Goal: Communication & Community: Answer question/provide support

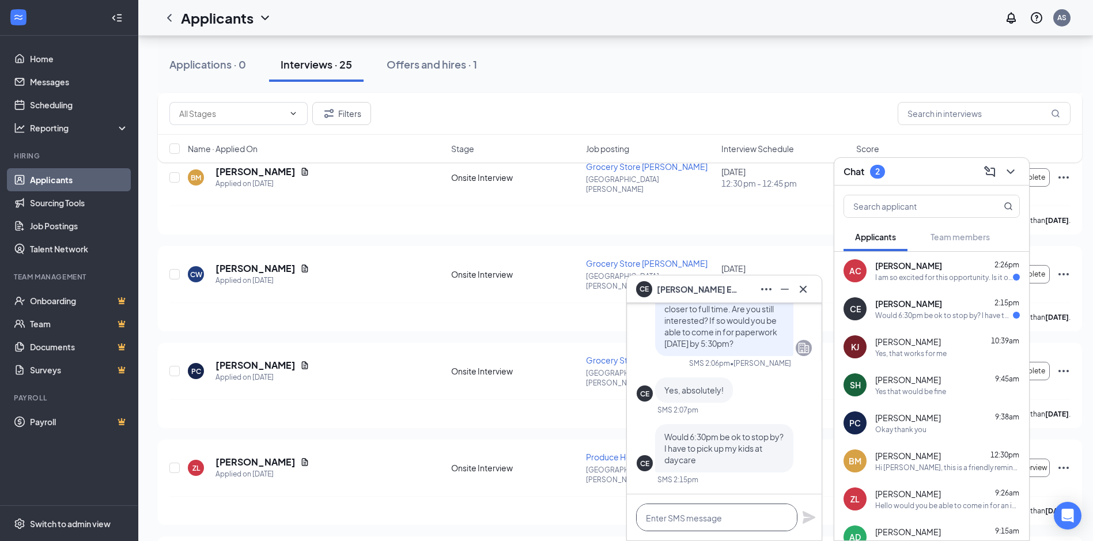
click at [758, 521] on textarea at bounding box center [716, 518] width 161 height 28
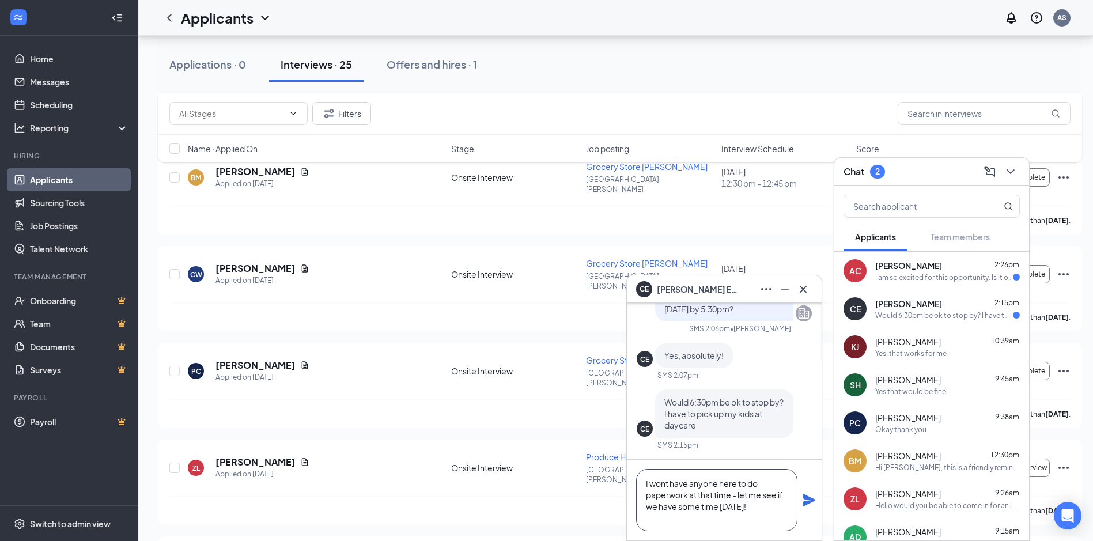
drag, startPoint x: 765, startPoint y: 506, endPoint x: 738, endPoint y: 490, distance: 31.3
click at [738, 490] on textarea "I wont have anyone here to do paperwork at that time - let me see if we have so…" at bounding box center [716, 500] width 161 height 62
type textarea "I wont have anyone here to do paperwork at that time -let me see what time woul…"
click at [808, 495] on icon "Plane" at bounding box center [809, 500] width 14 height 14
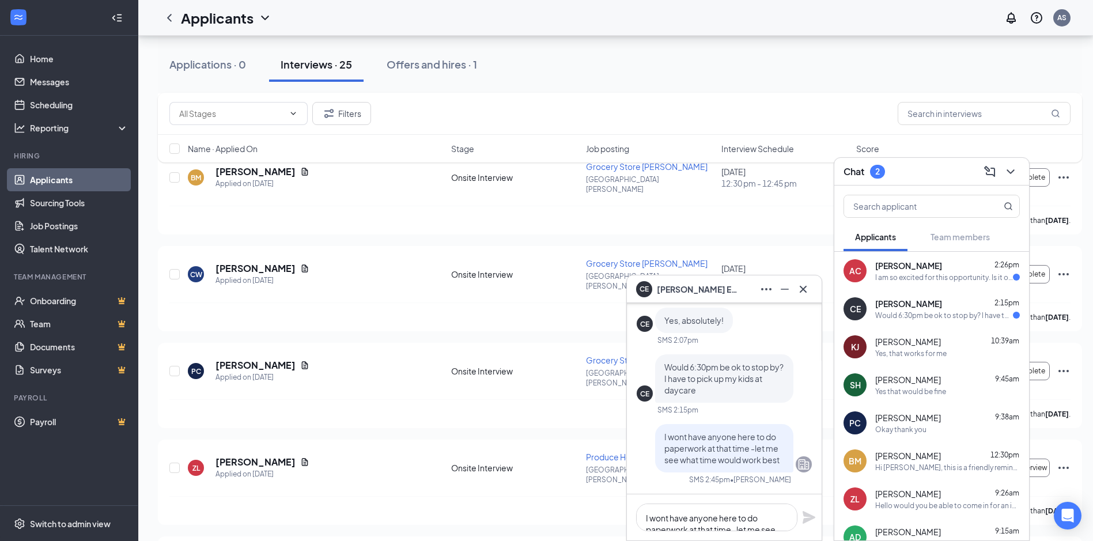
click at [909, 275] on div "I am so excited for this opportunity. Is it okay if I come in [DATE] afternoon …" at bounding box center [944, 278] width 138 height 10
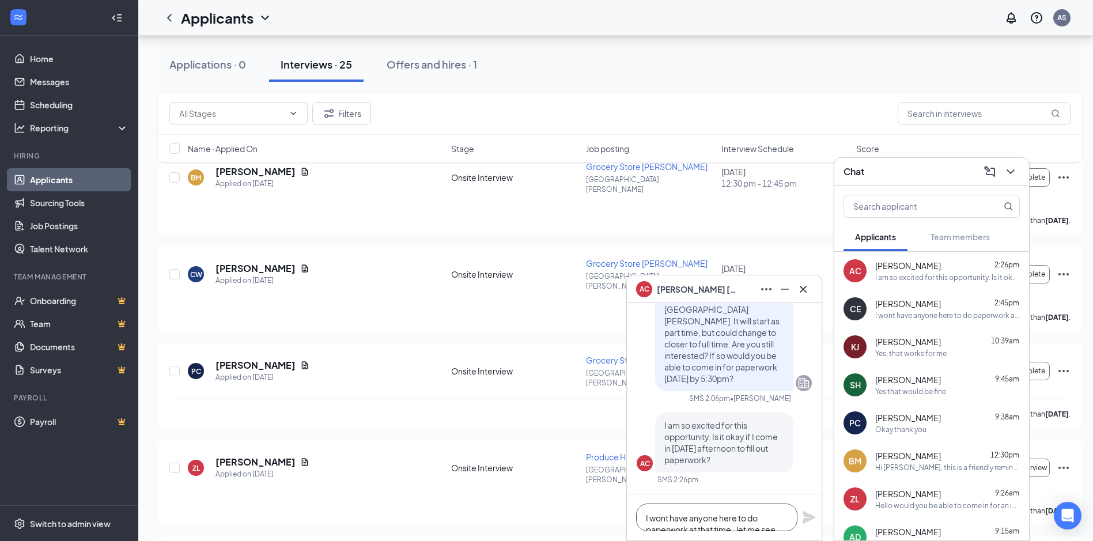
click at [729, 519] on textarea "I wont have anyone here to do paperwork at that time -let me see what time woul…" at bounding box center [716, 518] width 161 height 28
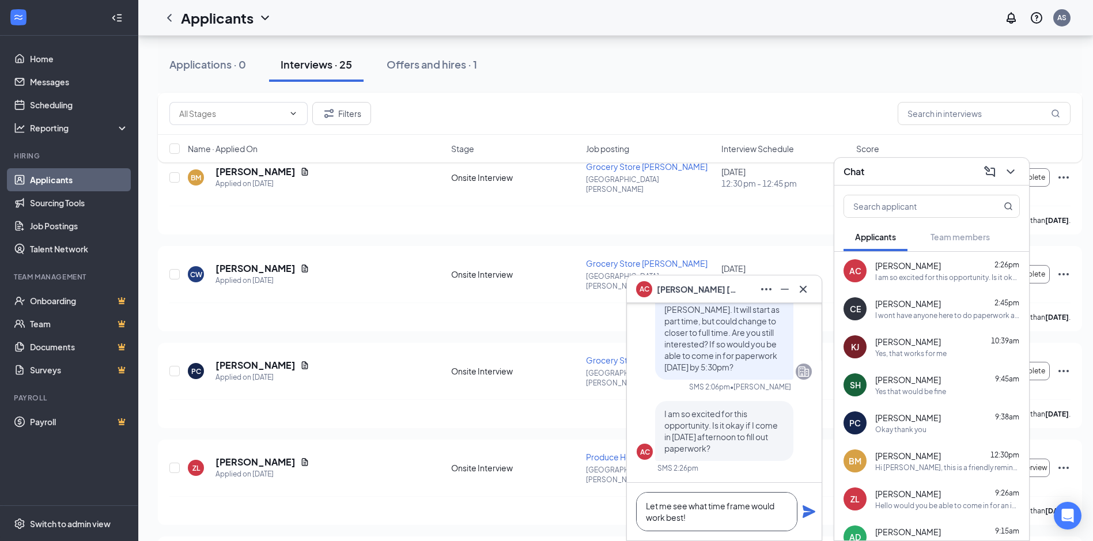
type textarea "Let me see what time frame would work best!"
click at [805, 514] on icon "Plane" at bounding box center [809, 511] width 13 height 13
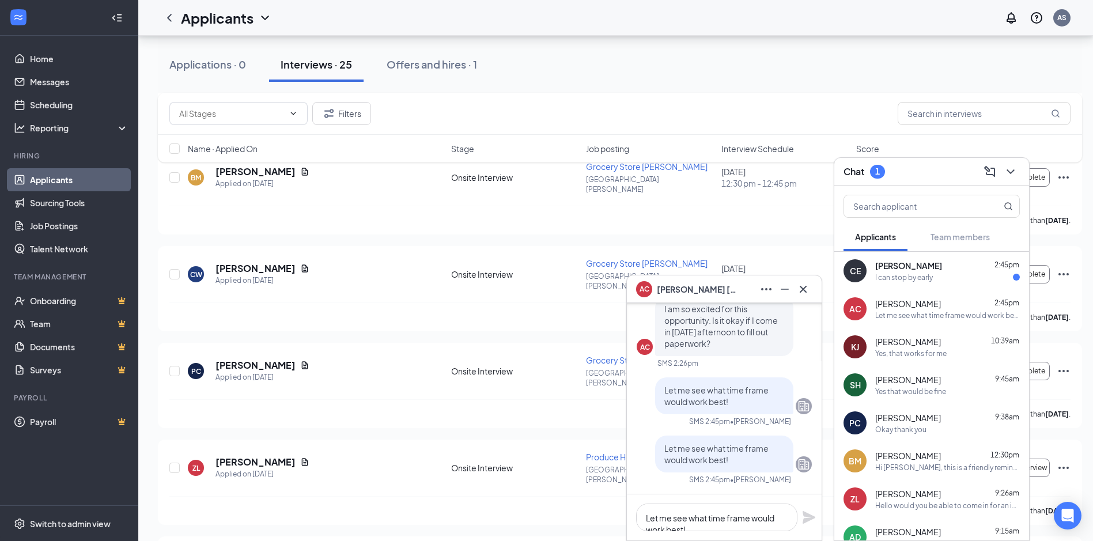
click at [930, 273] on div "I can stop by early" at bounding box center [904, 278] width 58 height 10
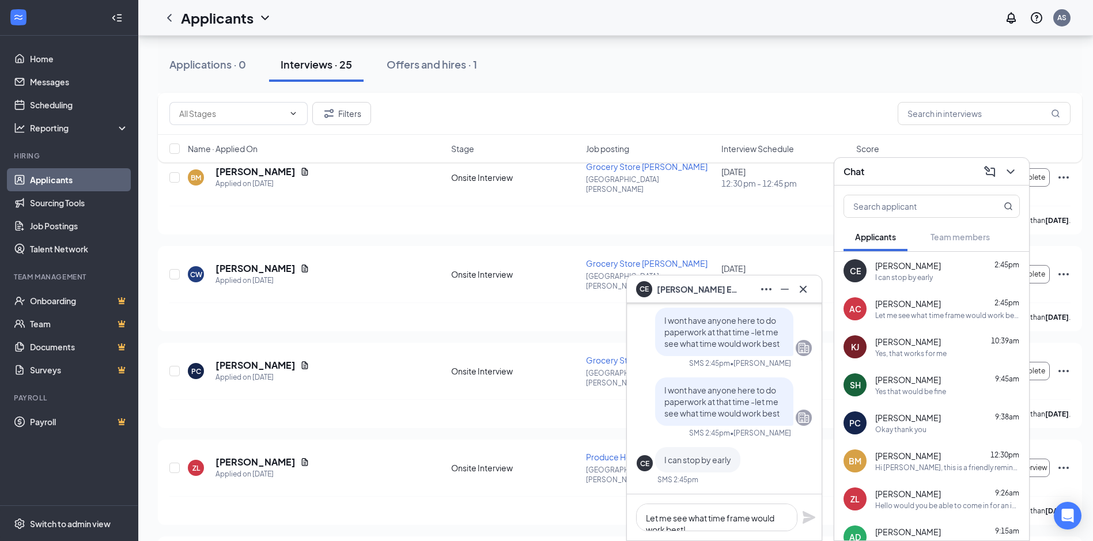
click at [912, 321] on div "AC [PERSON_NAME] 2:45pm Let me see what time frame would work best!" at bounding box center [931, 309] width 195 height 38
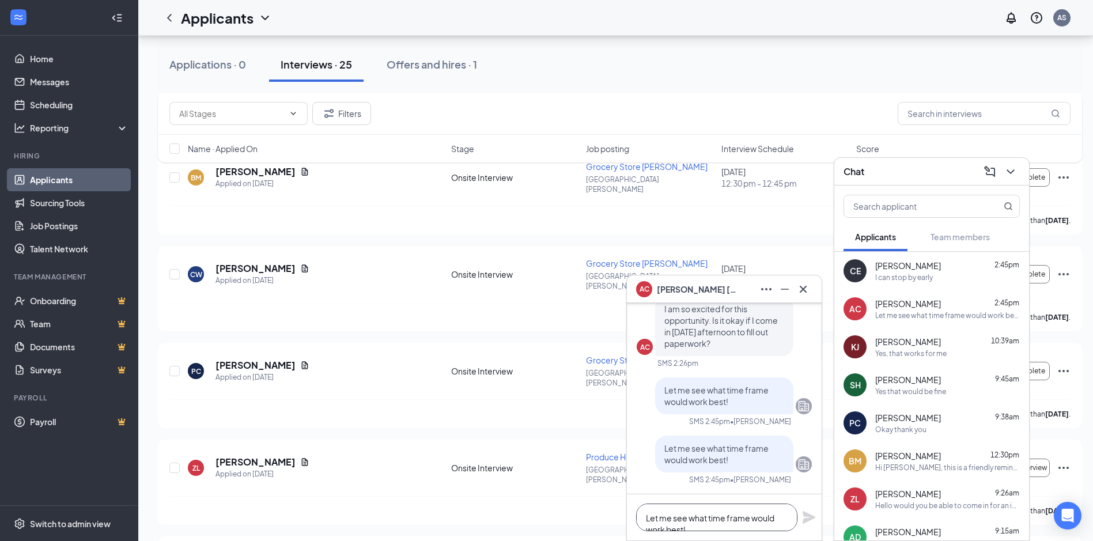
click at [736, 519] on textarea "Let me see what time frame would work best!" at bounding box center [716, 518] width 161 height 28
type textarea "Can you do 12pm or 4pm [DATE]?"
click at [803, 511] on icon "Plane" at bounding box center [809, 517] width 14 height 14
click at [891, 270] on span "[PERSON_NAME]" at bounding box center [908, 266] width 66 height 12
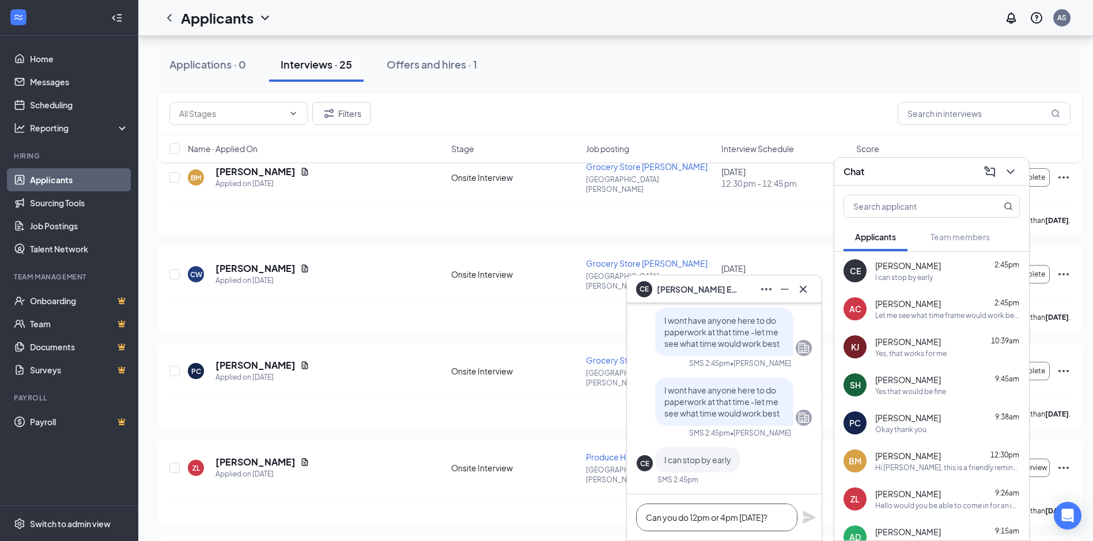
click at [742, 518] on textarea "Can you do 12pm or 4pm [DATE]?" at bounding box center [716, 518] width 161 height 28
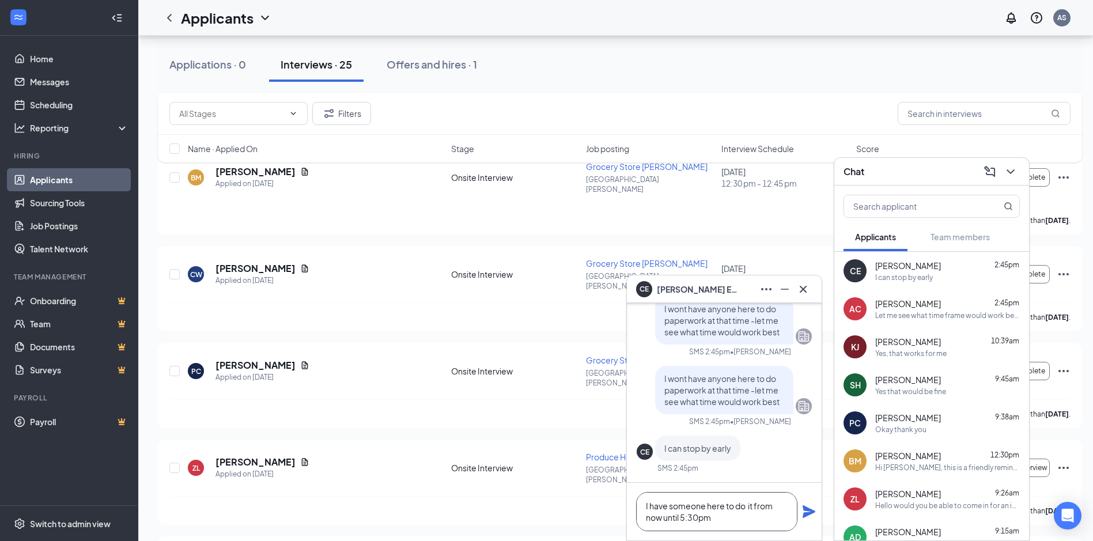
type textarea "I have someone here to do it from now until 5:30pm"
click at [813, 513] on icon "Plane" at bounding box center [809, 512] width 14 height 14
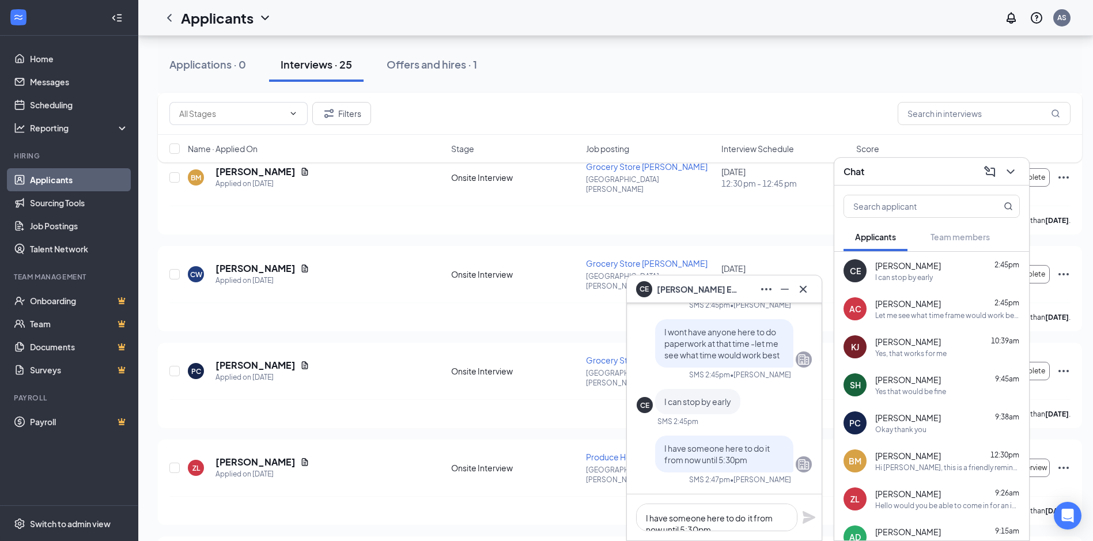
click at [918, 312] on div "Let me see what time frame would work best!" at bounding box center [947, 316] width 145 height 10
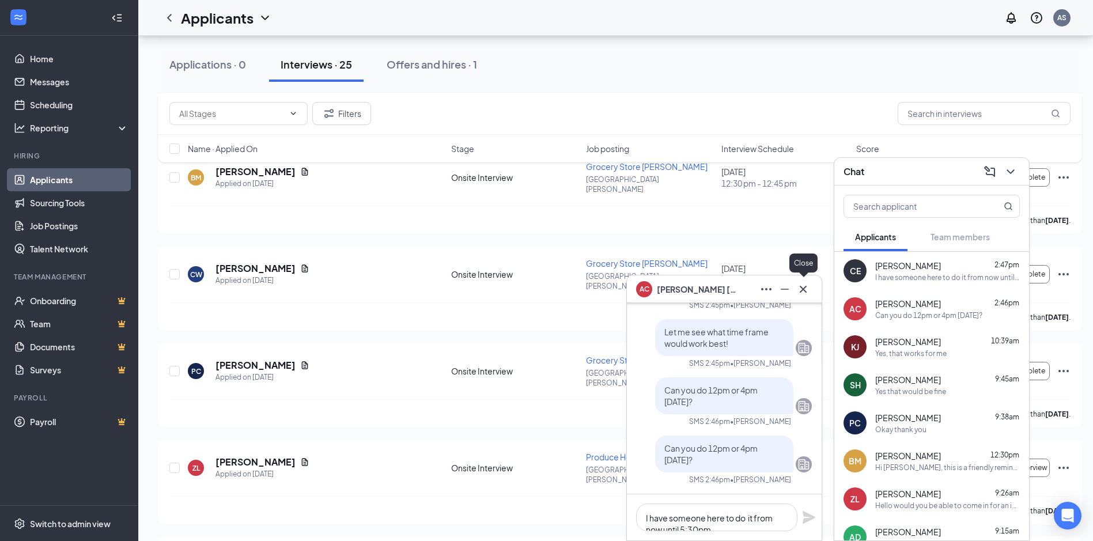
click at [803, 289] on icon "Cross" at bounding box center [803, 288] width 7 height 7
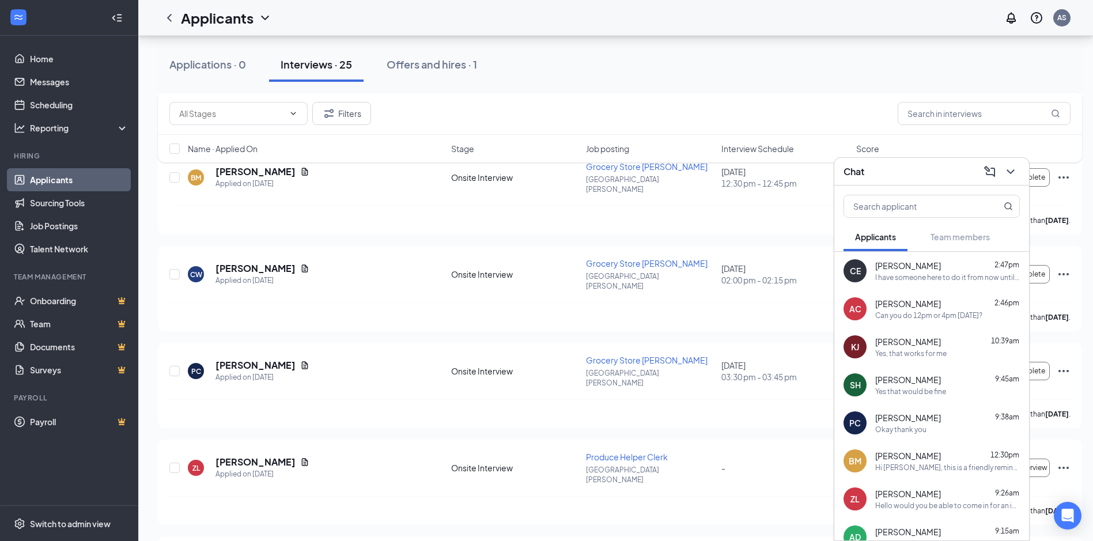
click at [944, 175] on div "Chat" at bounding box center [931, 171] width 176 height 18
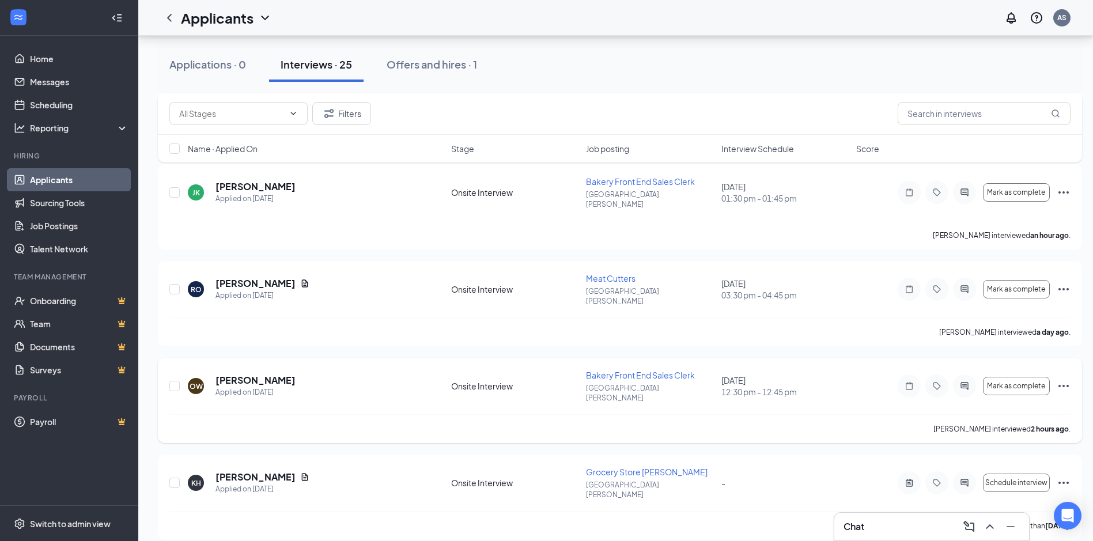
scroll to position [1440, 0]
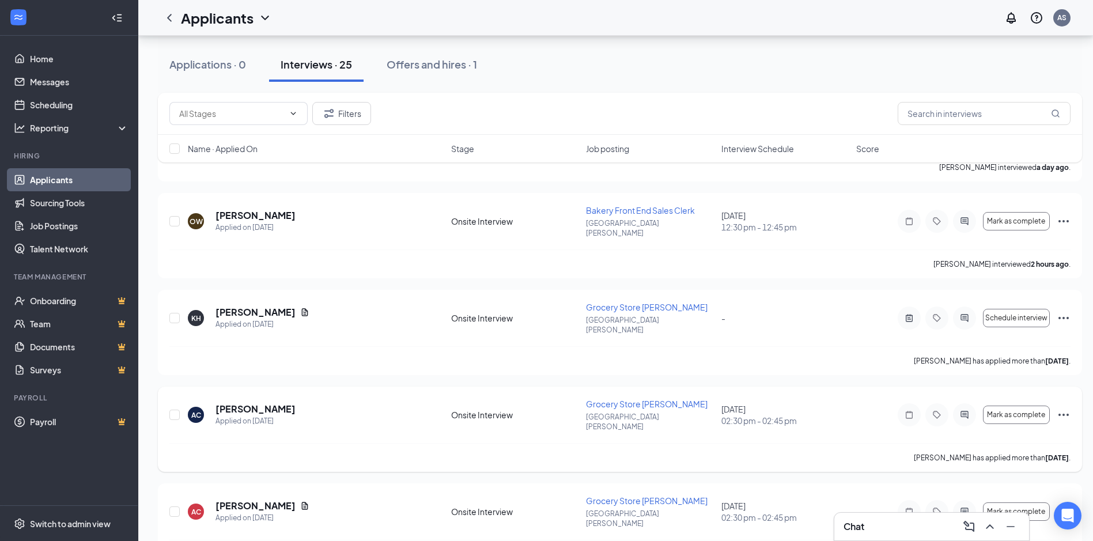
click at [1066, 408] on icon "Ellipses" at bounding box center [1064, 415] width 14 height 14
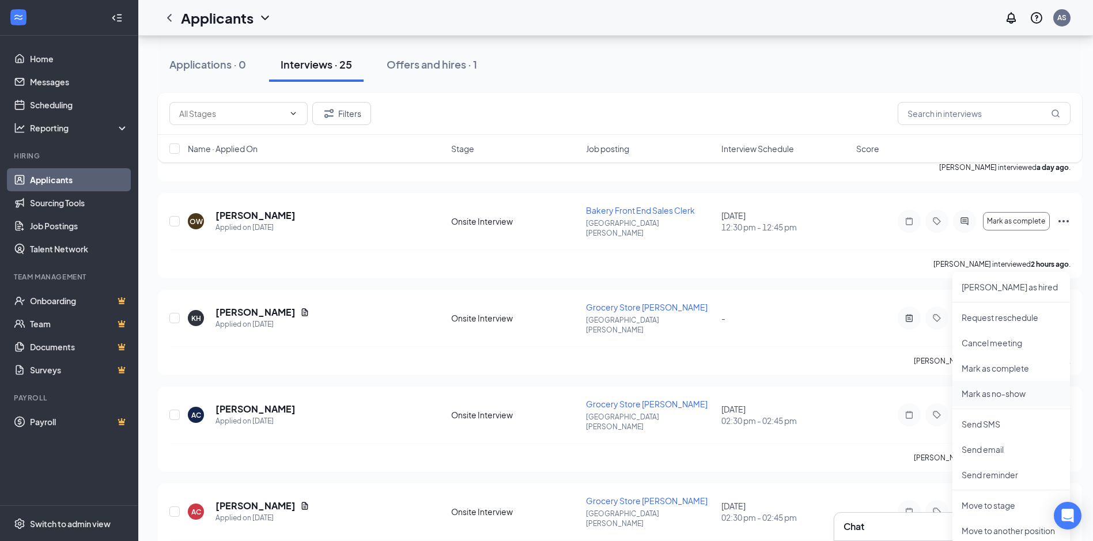
click at [1015, 396] on p "Mark as no-show" at bounding box center [1011, 394] width 99 height 12
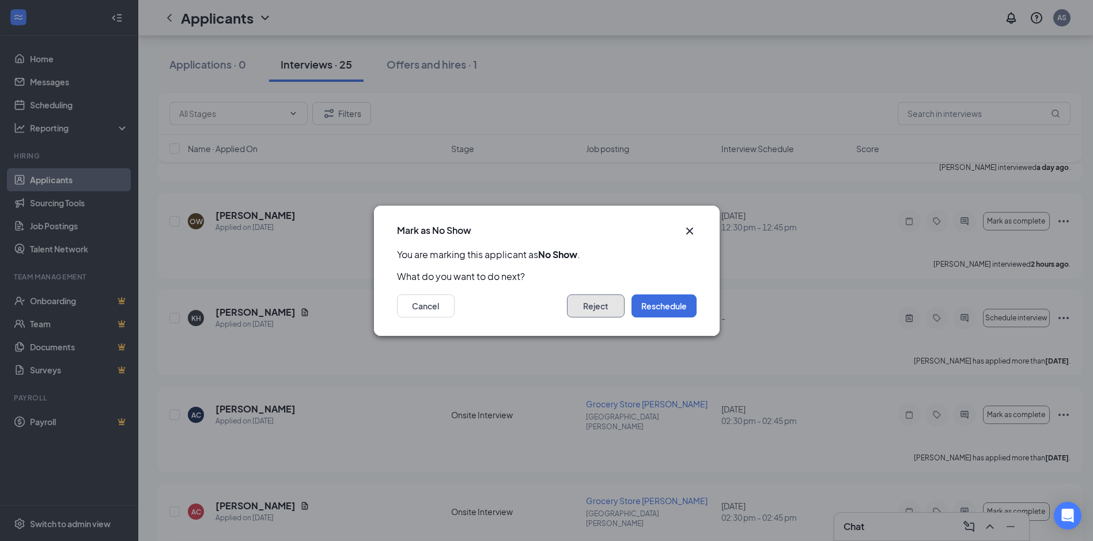
click at [606, 312] on button "Reject" at bounding box center [596, 305] width 58 height 23
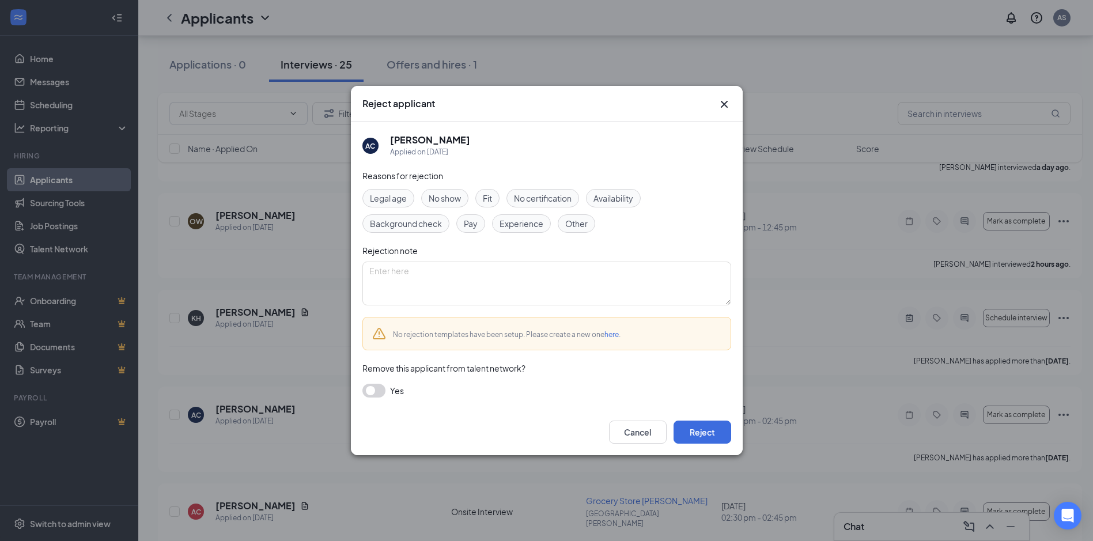
click at [441, 196] on span "No show" at bounding box center [445, 198] width 32 height 13
click at [455, 281] on textarea at bounding box center [546, 284] width 369 height 44
type textarea "I"
type textarea "Did not show up to interview"
click at [376, 390] on button "button" at bounding box center [373, 391] width 23 height 14
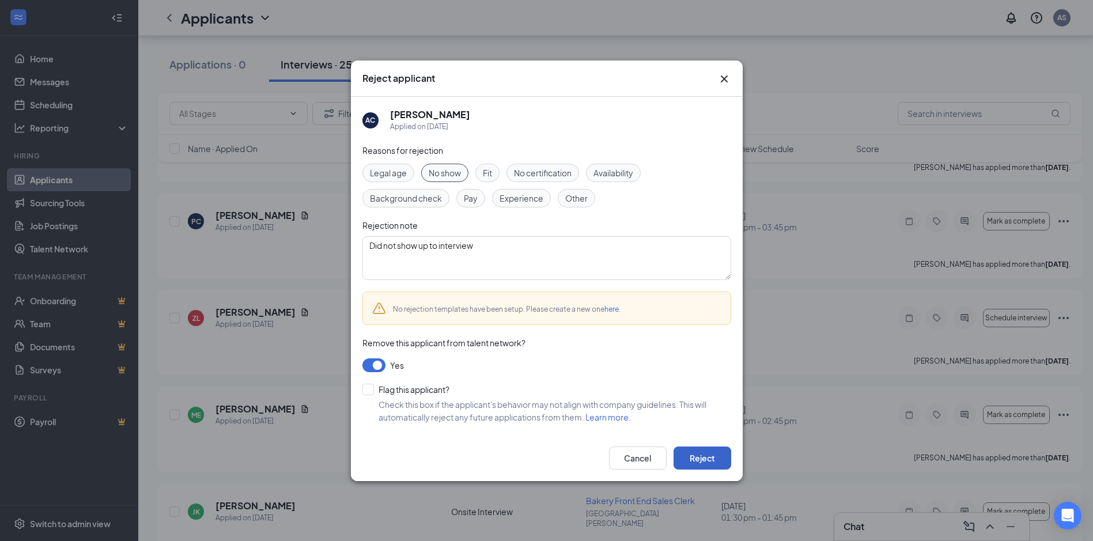
click at [709, 466] on button "Reject" at bounding box center [702, 457] width 58 height 23
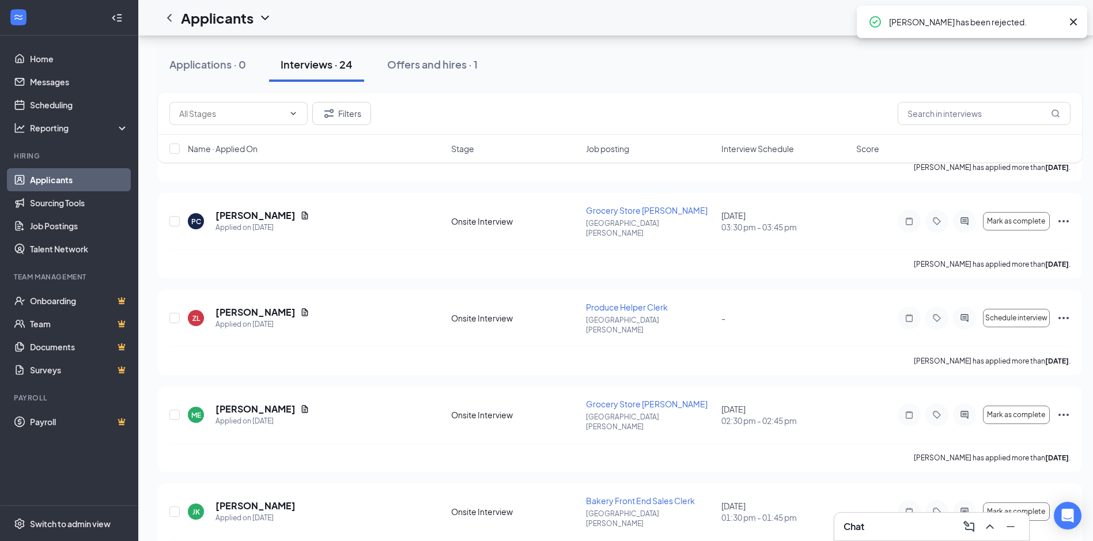
click at [905, 529] on div "Chat" at bounding box center [931, 526] width 176 height 18
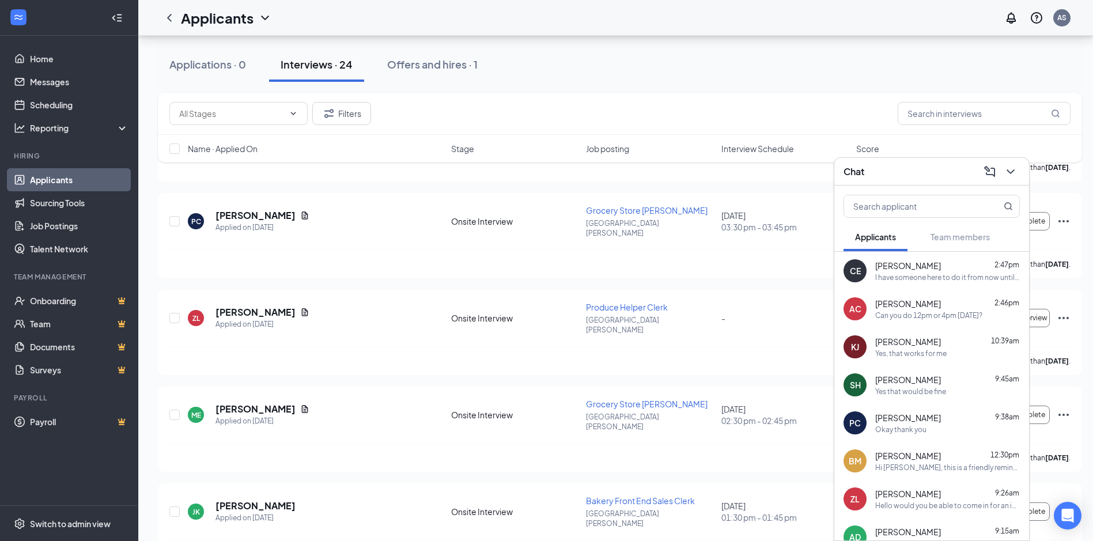
click at [948, 266] on div "[PERSON_NAME] 2:47pm" at bounding box center [947, 266] width 145 height 12
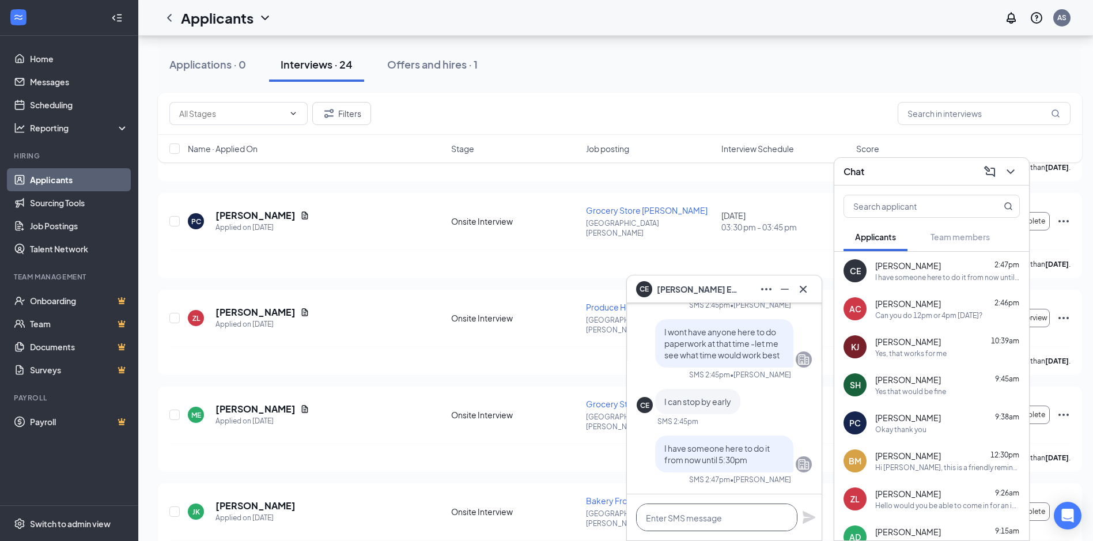
click at [746, 523] on textarea at bounding box center [716, 518] width 161 height 28
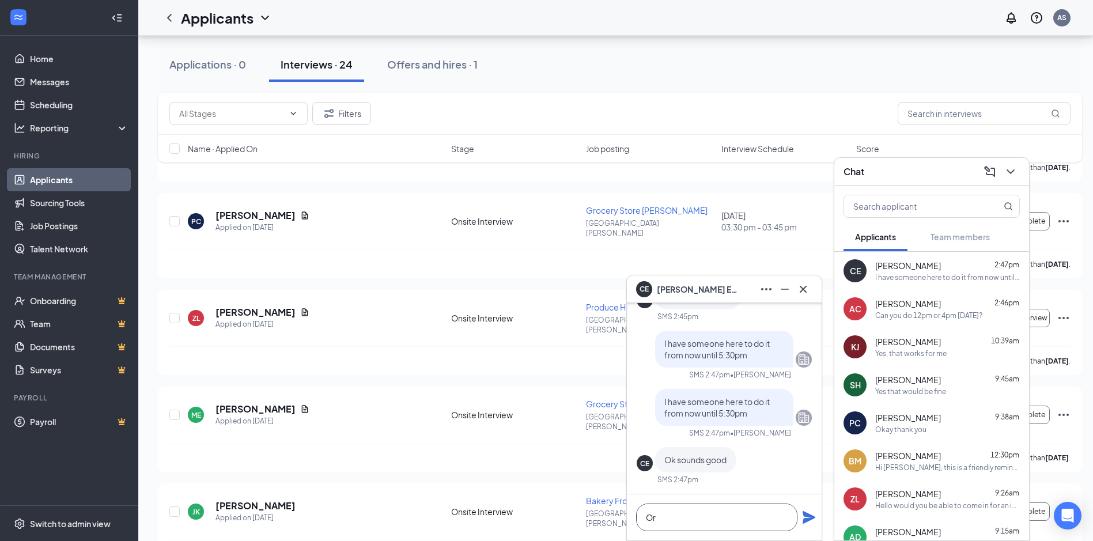
type textarea "O"
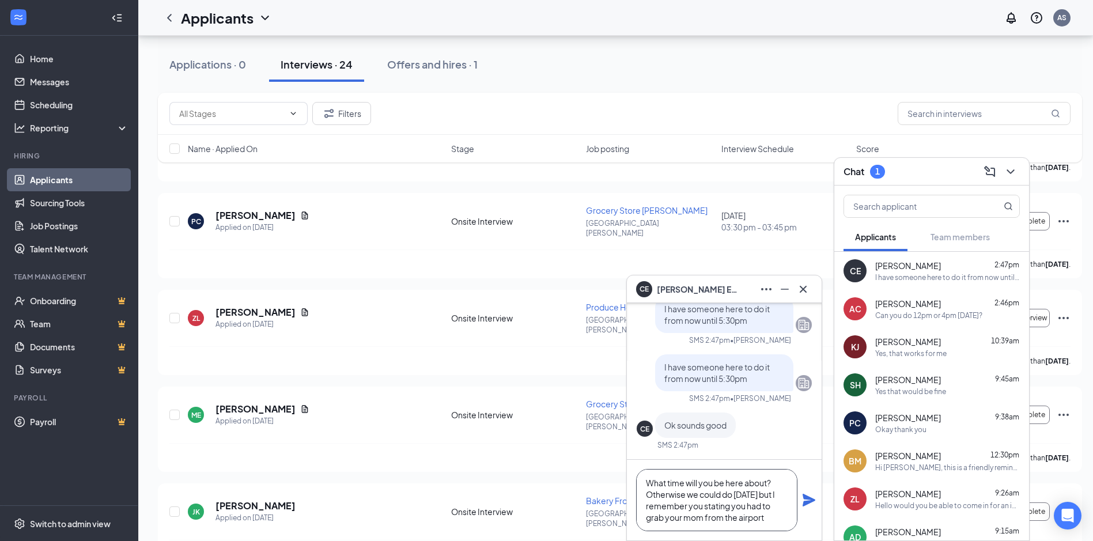
type textarea "What time will you be here about? Otherwise we could do [DATE] but I remember y…"
click at [811, 505] on icon "Plane" at bounding box center [809, 500] width 14 height 14
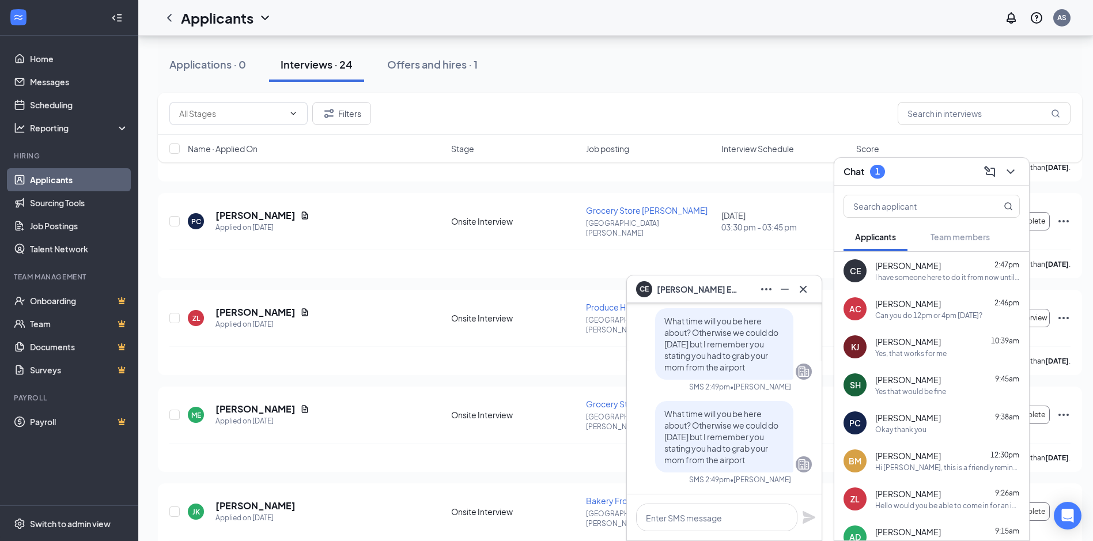
click at [751, 291] on div "CE [PERSON_NAME]" at bounding box center [724, 289] width 176 height 18
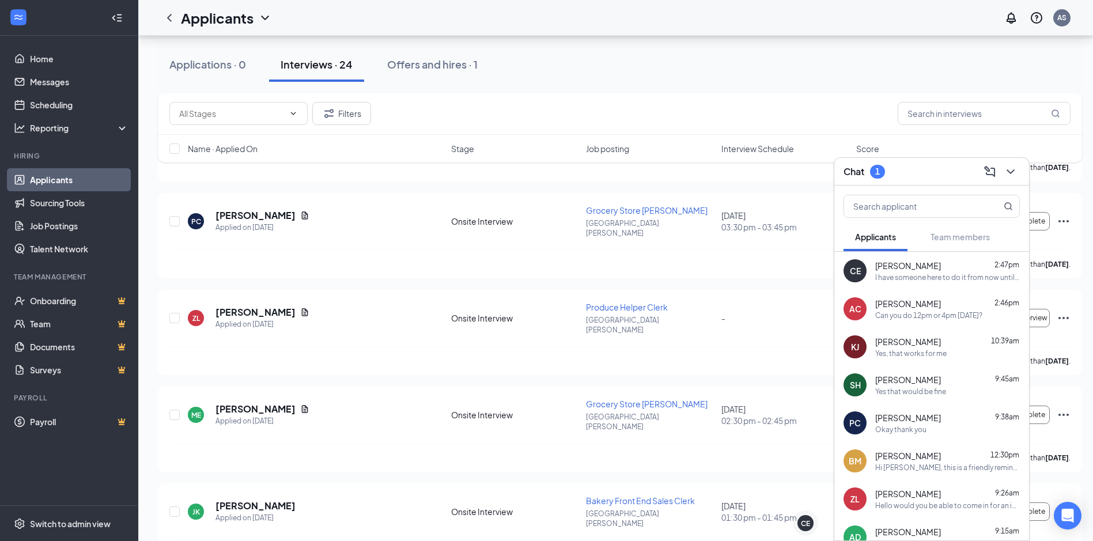
click at [937, 297] on div "AC [PERSON_NAME] 2:46pm Can you do 12pm or 4pm [DATE]?" at bounding box center [931, 309] width 195 height 38
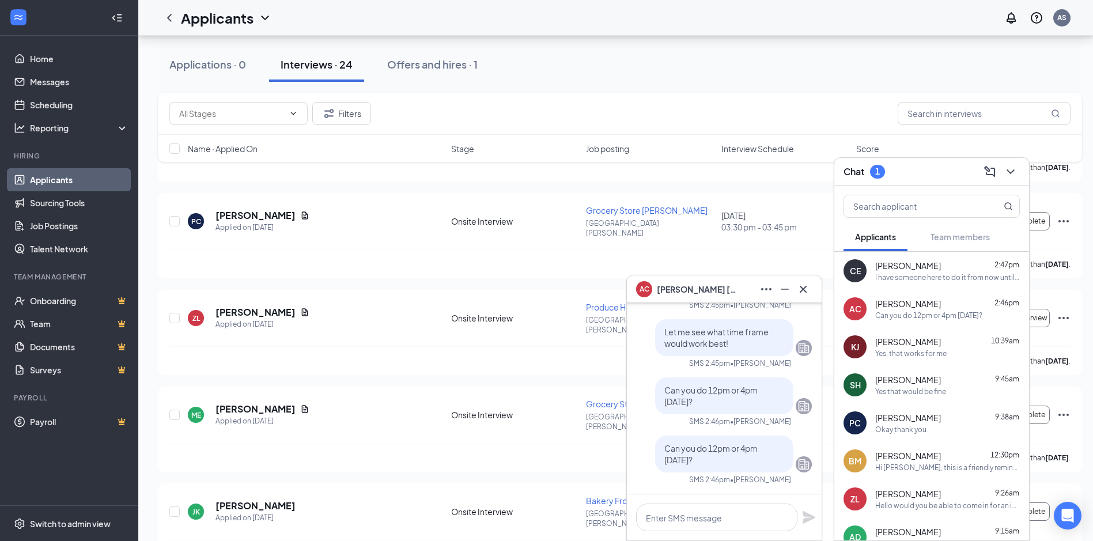
click at [934, 275] on div "I have someone here to do it from now until 5:30pm" at bounding box center [947, 278] width 145 height 10
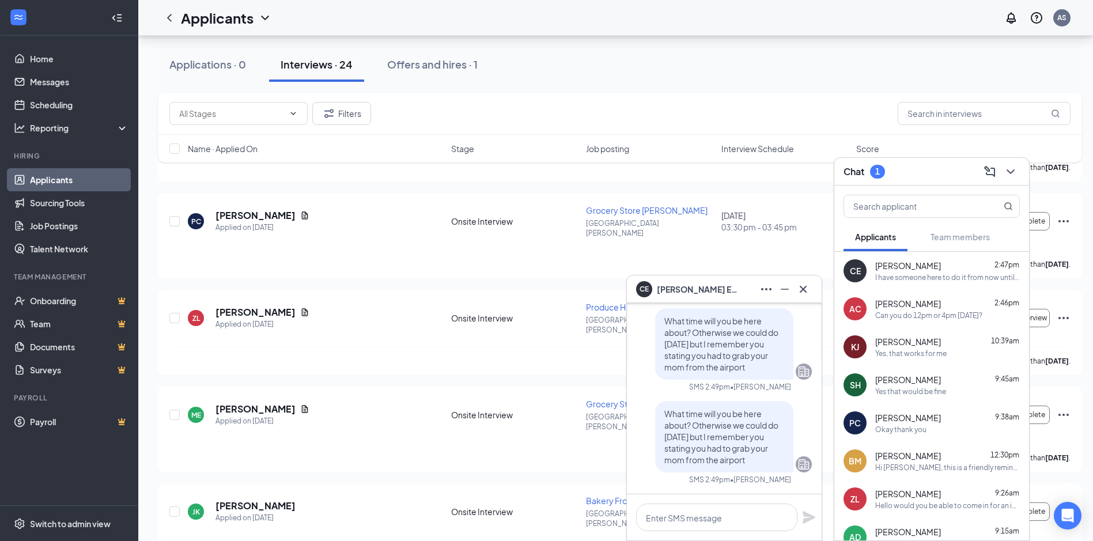
click at [951, 355] on div "Yes, that works for me" at bounding box center [947, 354] width 145 height 10
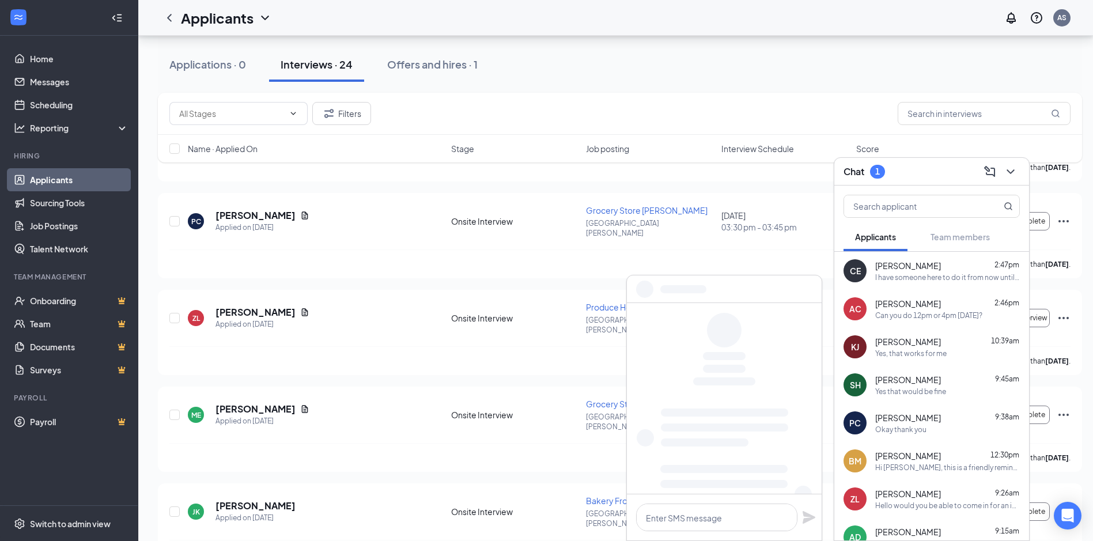
click at [953, 381] on div "[PERSON_NAME] 9:45am" at bounding box center [947, 380] width 145 height 12
click at [921, 161] on div "Chat 1" at bounding box center [931, 172] width 195 height 28
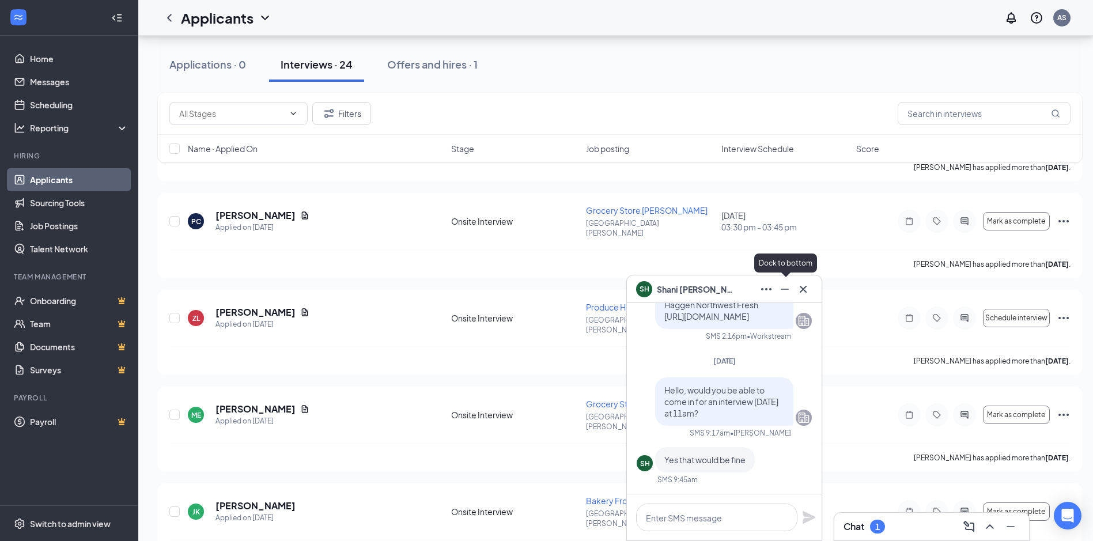
click at [802, 290] on icon "Cross" at bounding box center [803, 288] width 7 height 7
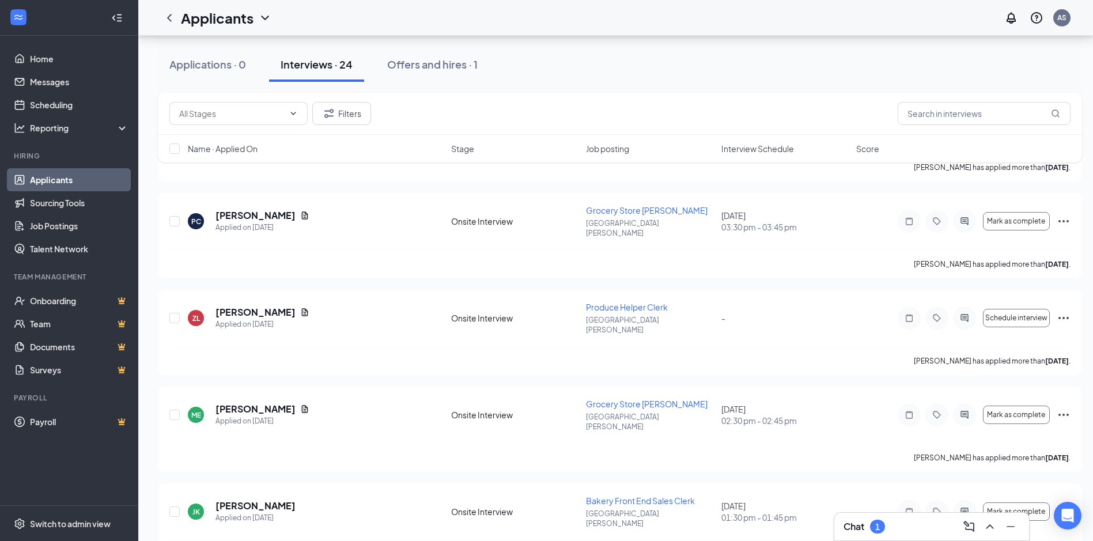
click at [899, 520] on div "Chat 1" at bounding box center [931, 526] width 176 height 18
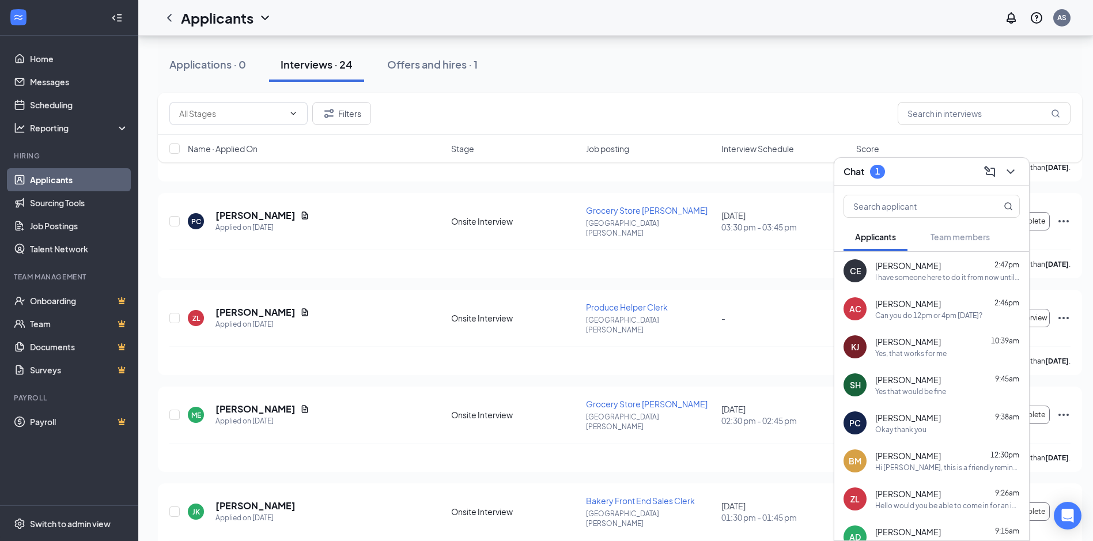
click at [923, 351] on div "Yes, that works for me" at bounding box center [910, 354] width 71 height 10
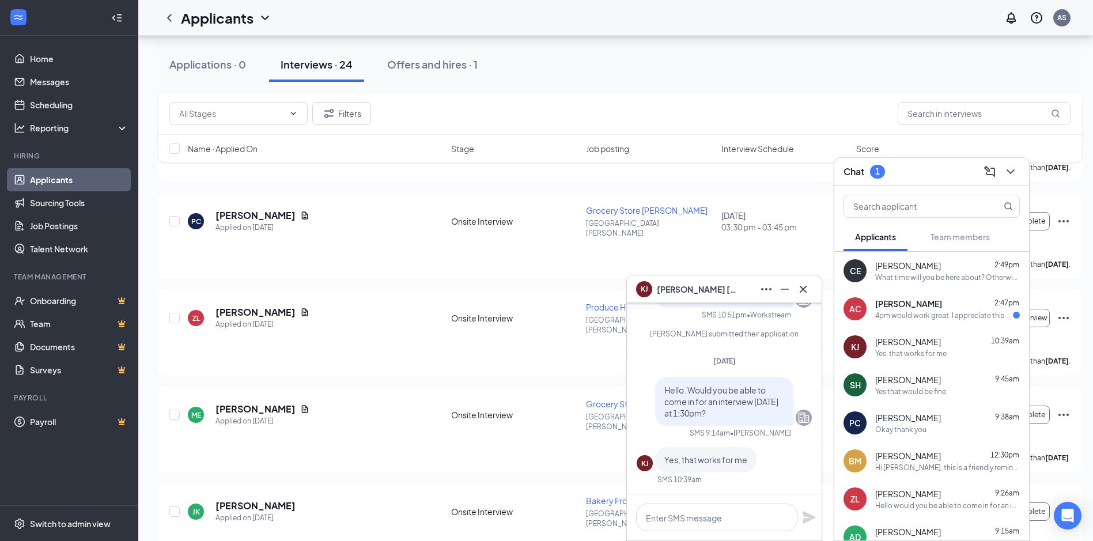
click at [920, 311] on div "4pm would work great. I appreciate this opportunity and look forward to it" at bounding box center [944, 316] width 138 height 10
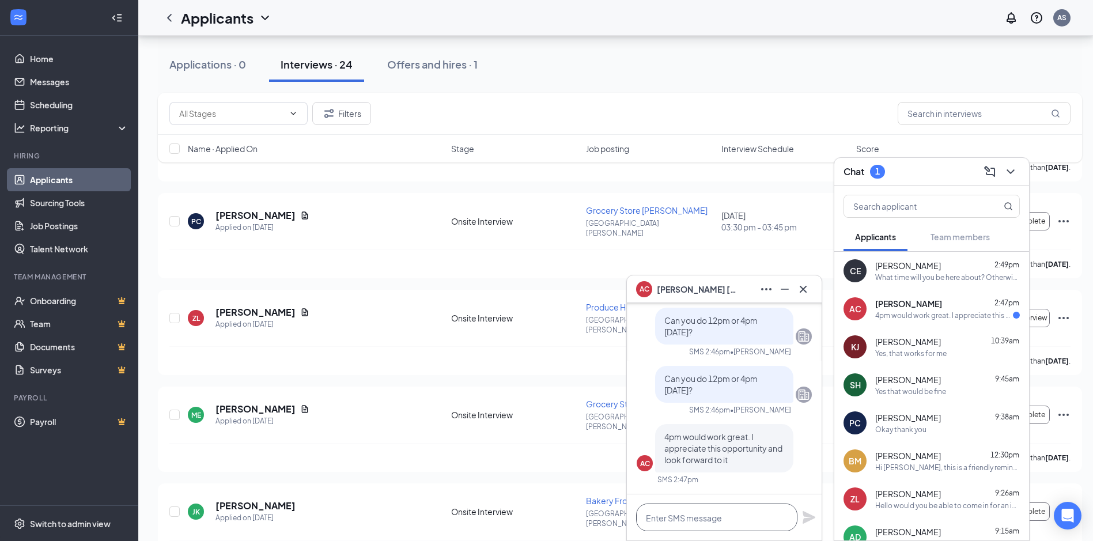
click at [745, 511] on textarea at bounding box center [716, 518] width 161 height 28
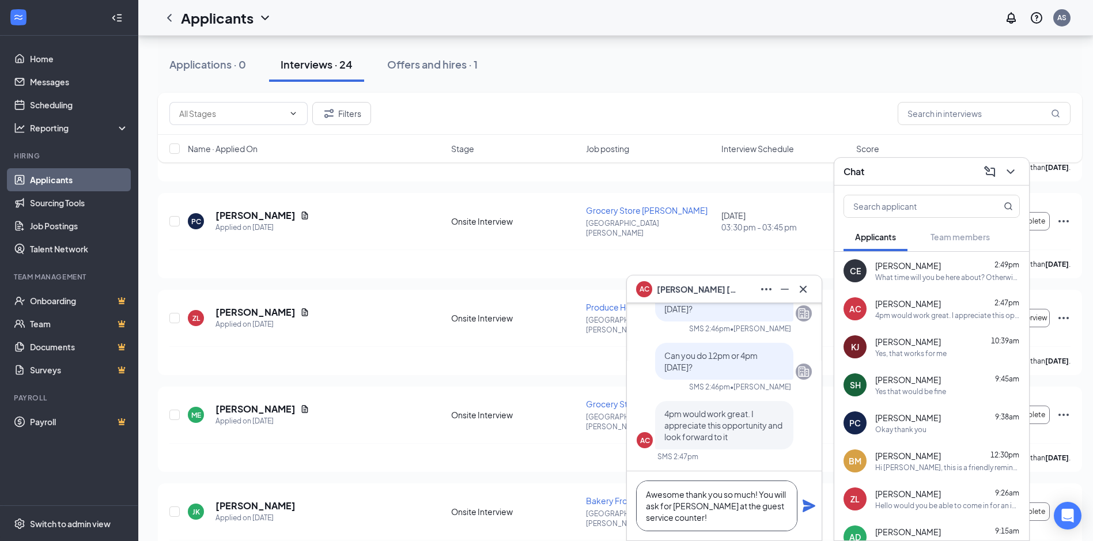
type textarea "Awesome thank you so much! You will ask for [PERSON_NAME] at the guest service …"
click at [812, 509] on icon "Plane" at bounding box center [809, 506] width 14 height 14
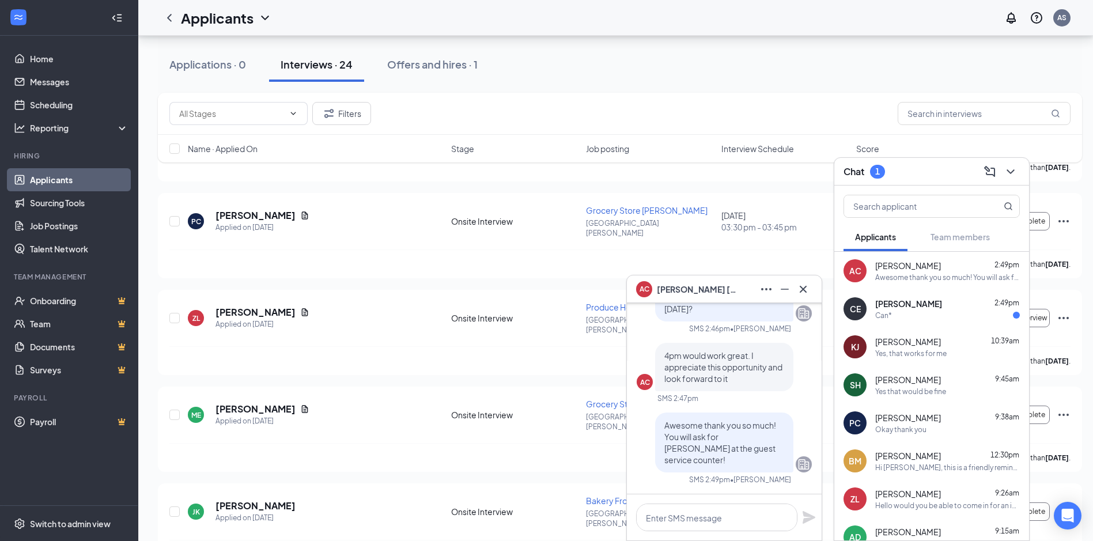
click at [886, 300] on span "[PERSON_NAME]" at bounding box center [908, 304] width 67 height 12
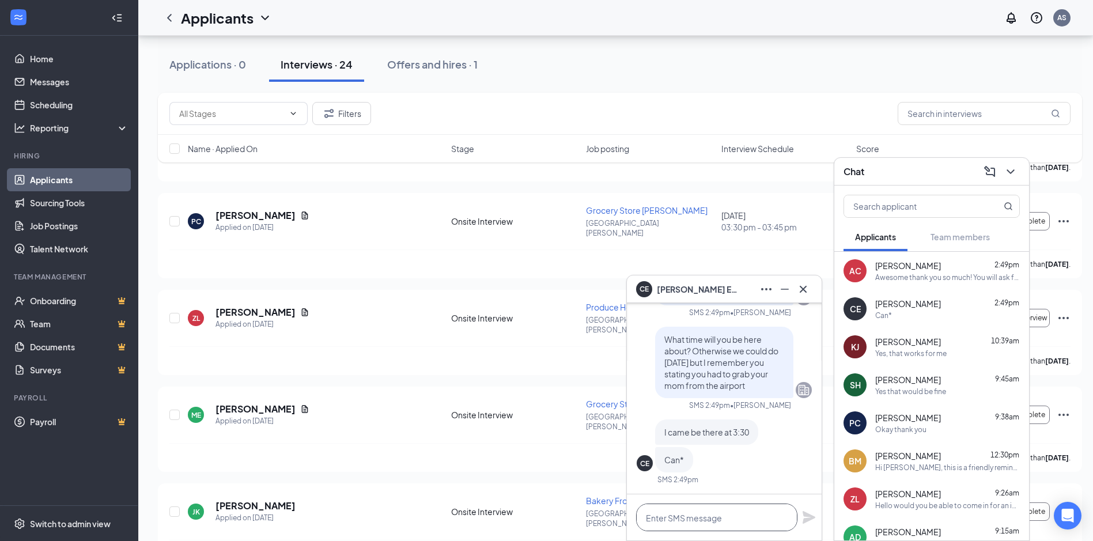
click at [707, 520] on textarea at bounding box center [716, 518] width 161 height 28
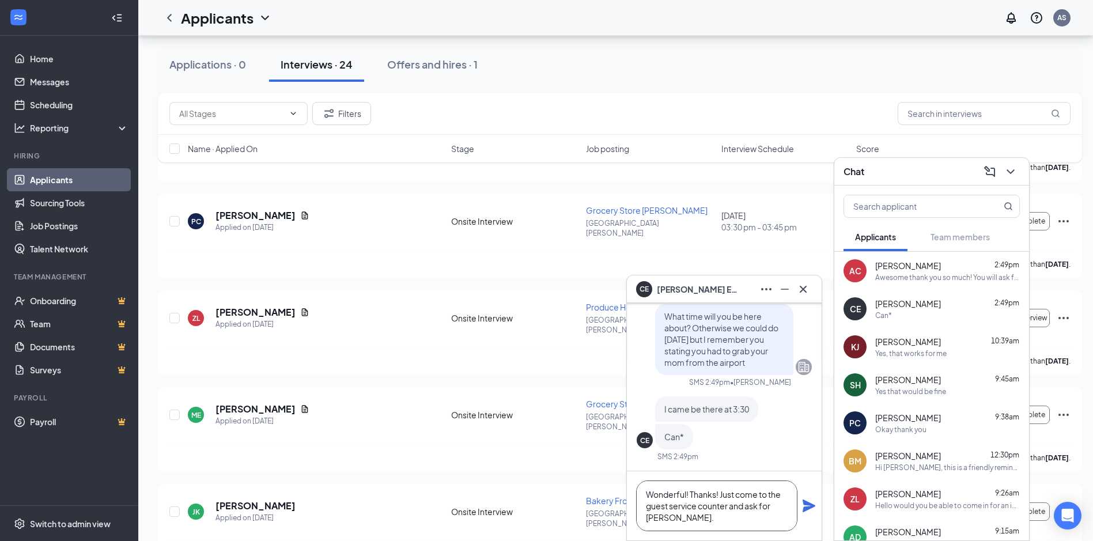
type textarea "Wonderful! Thanks! Just come to the guest service counter and ask for [PERSON_N…"
click at [812, 508] on icon "Plane" at bounding box center [809, 506] width 14 height 14
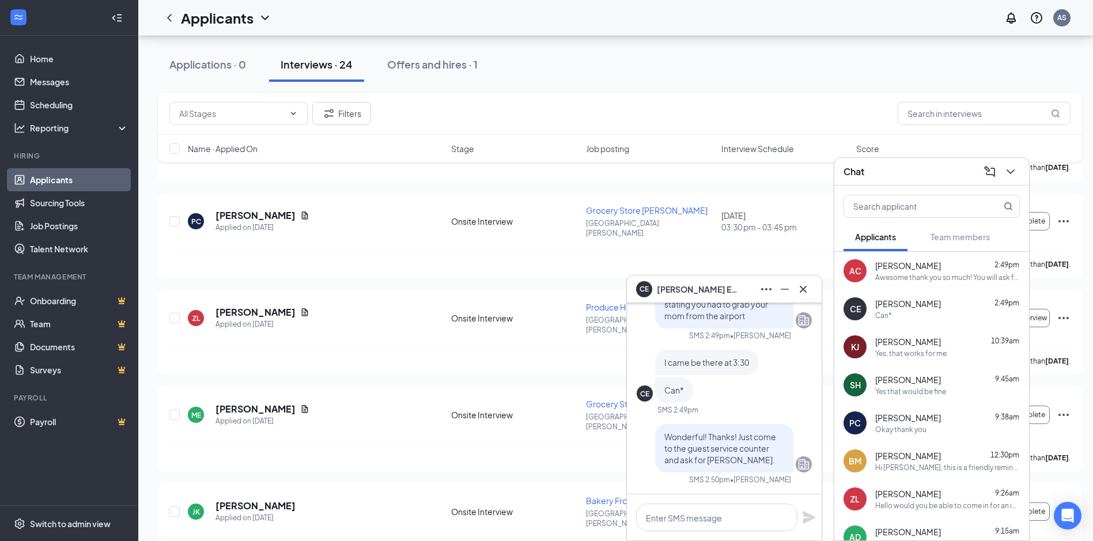
click at [808, 292] on icon "Cross" at bounding box center [803, 289] width 14 height 14
